Goal: Find specific page/section: Find specific page/section

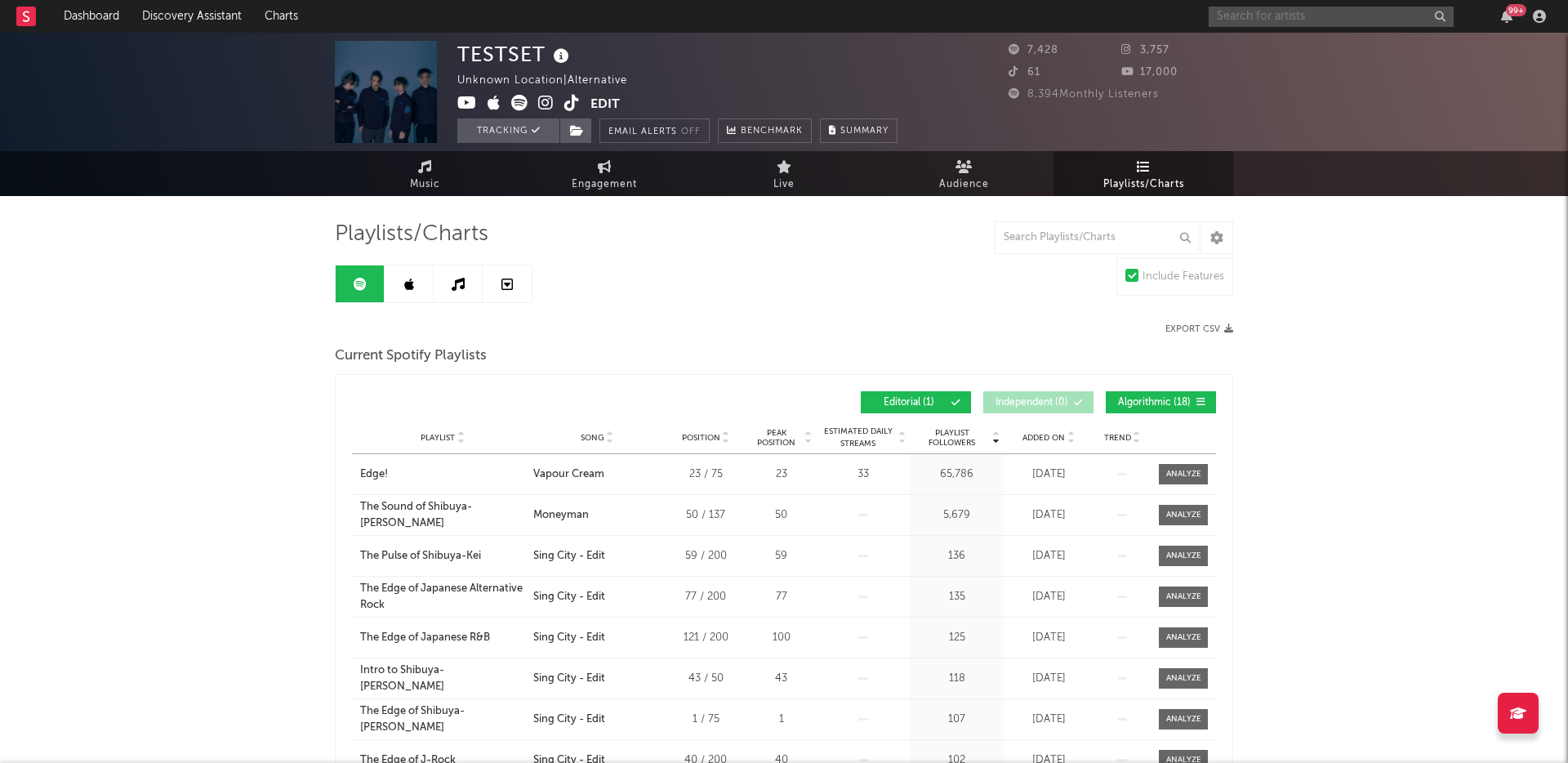
click at [1270, 18] on input "text" at bounding box center [1330, 16] width 245 height 20
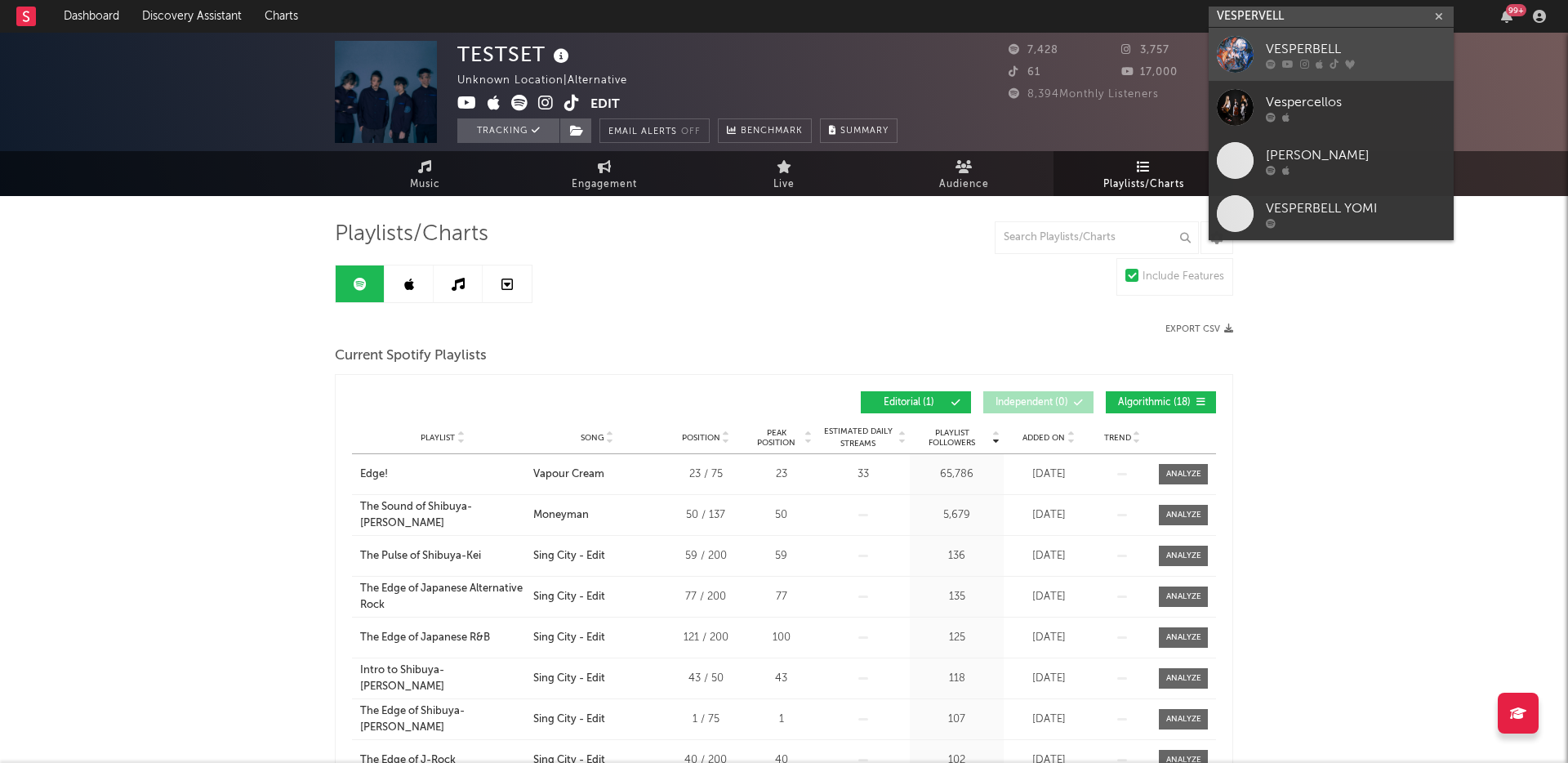
type input "VESPERVELL"
click at [1292, 41] on div "VESPERBELL" at bounding box center [1355, 49] width 180 height 19
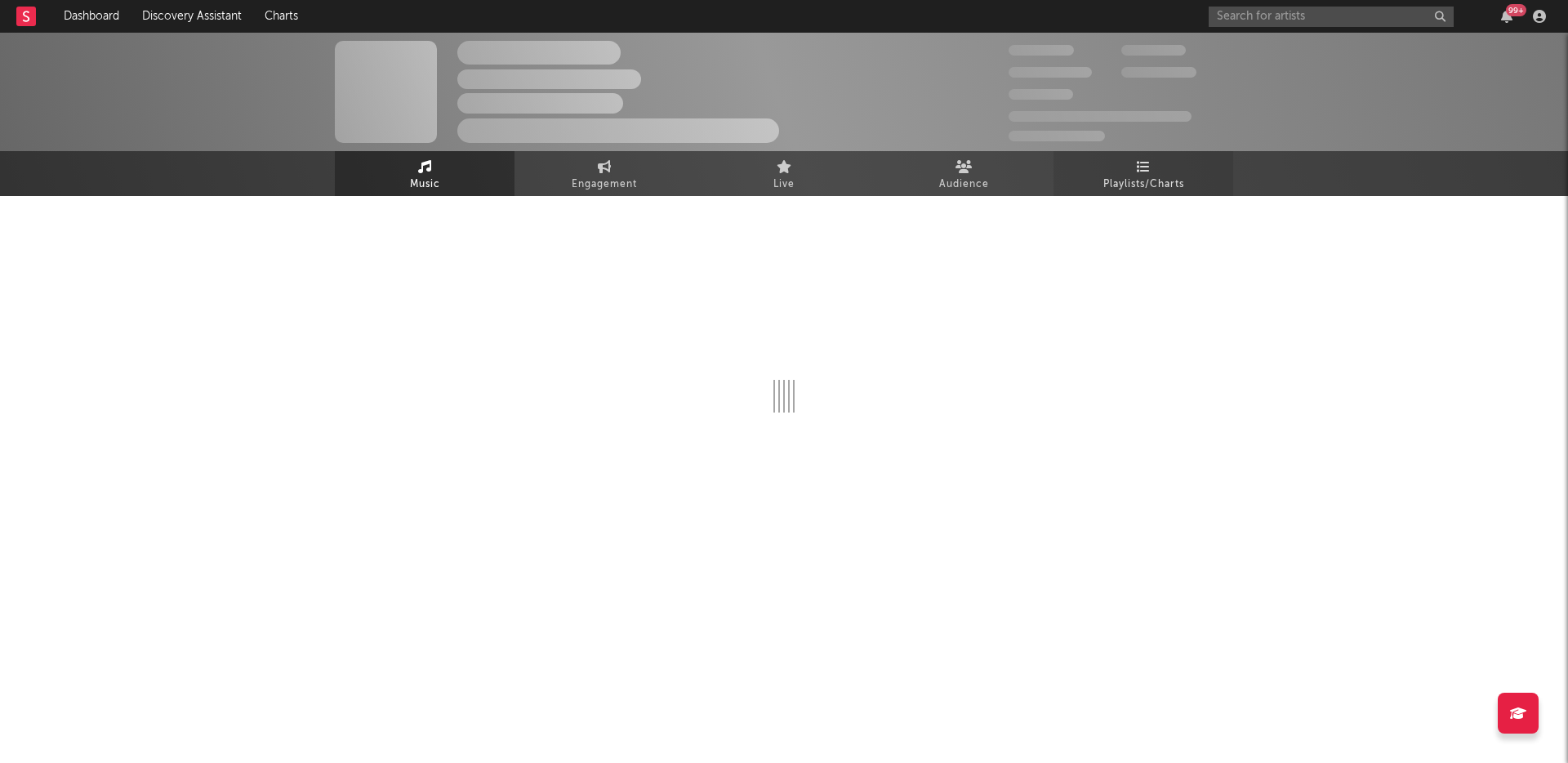
click at [1129, 176] on span "Playlists/Charts" at bounding box center [1144, 185] width 81 height 19
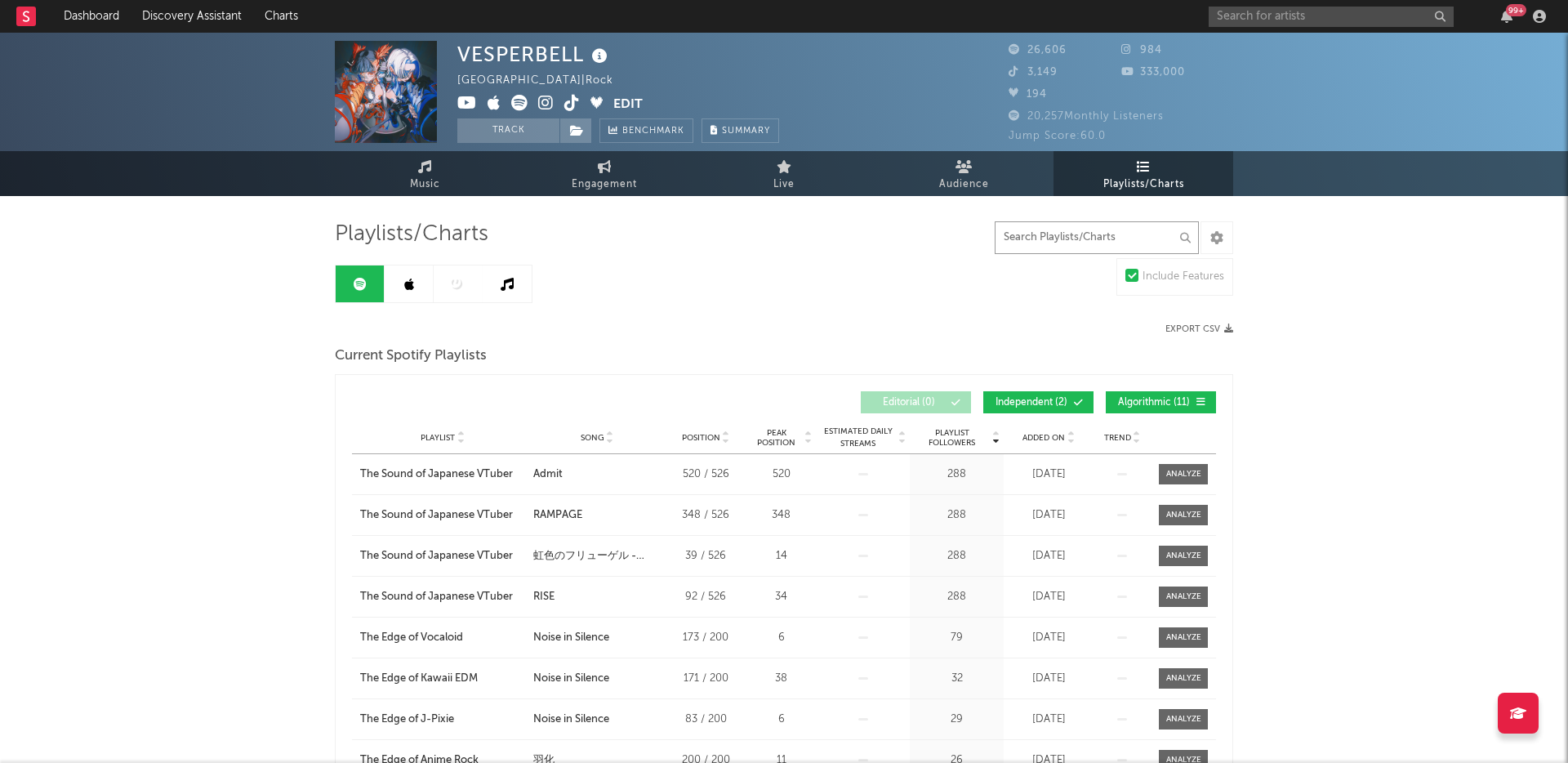
click at [1051, 246] on input "text" at bounding box center [1096, 238] width 204 height 33
type input "i"
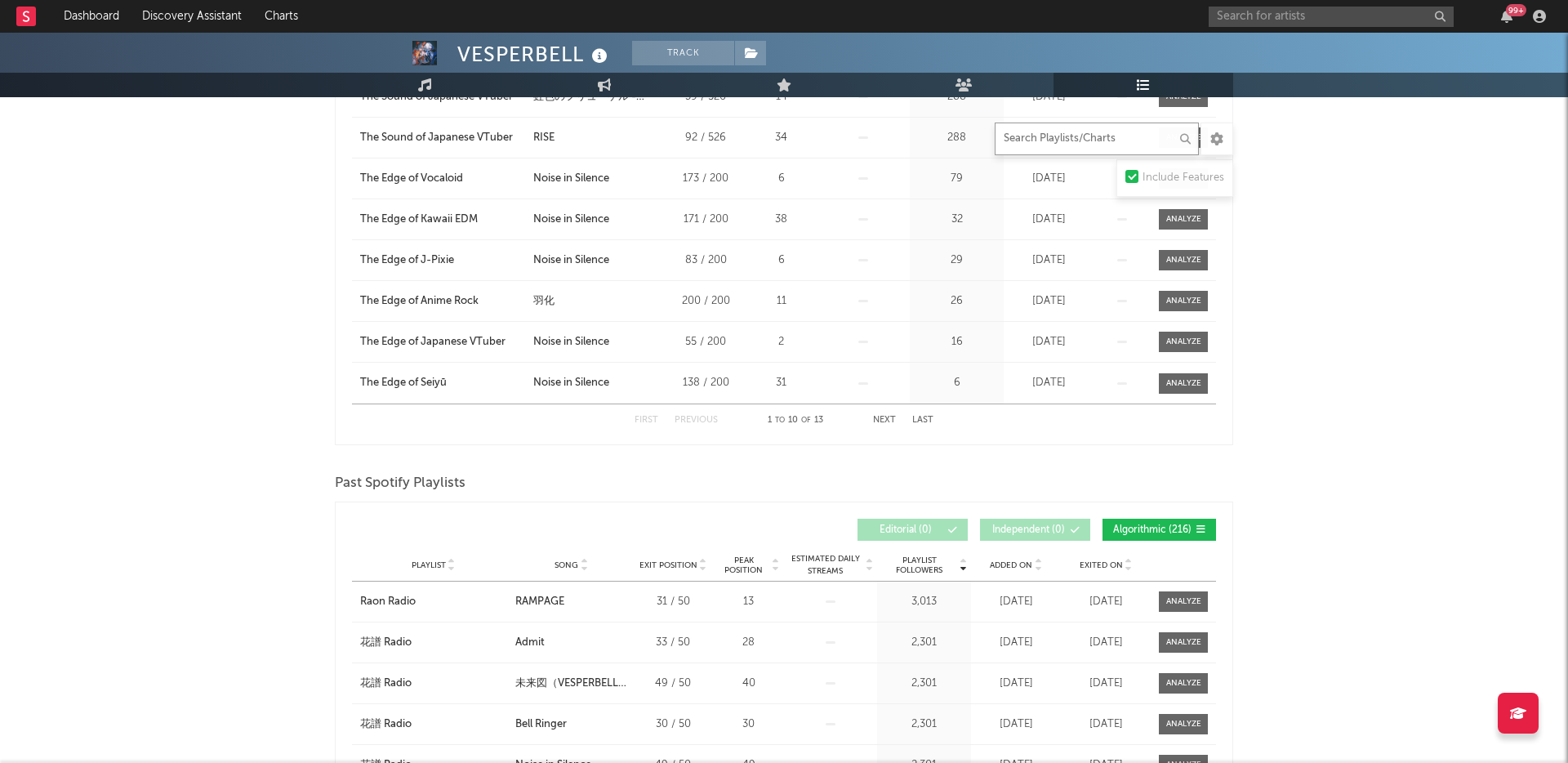
scroll to position [545, 0]
